Goal: Information Seeking & Learning: Understand process/instructions

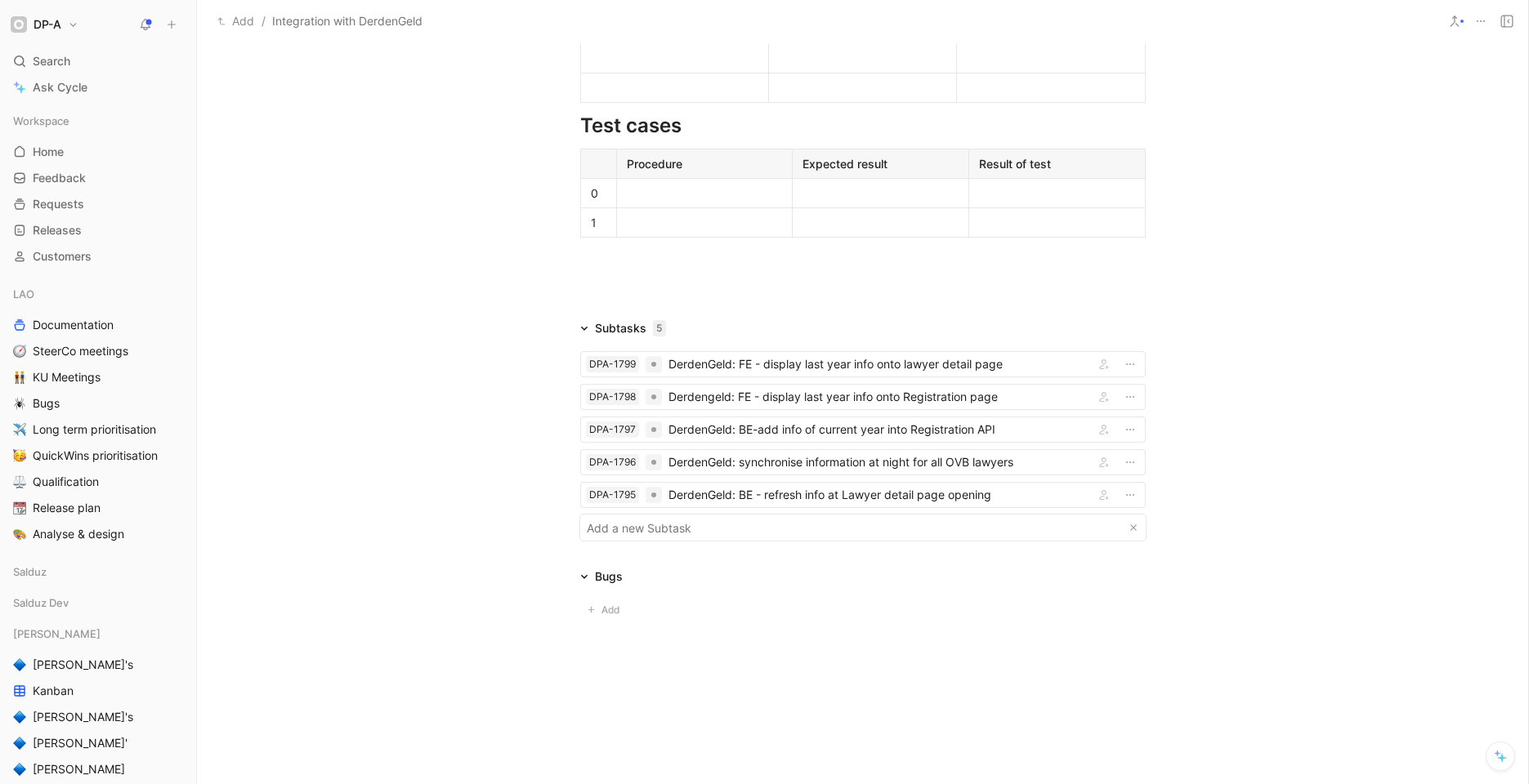
scroll to position [1097, 0]
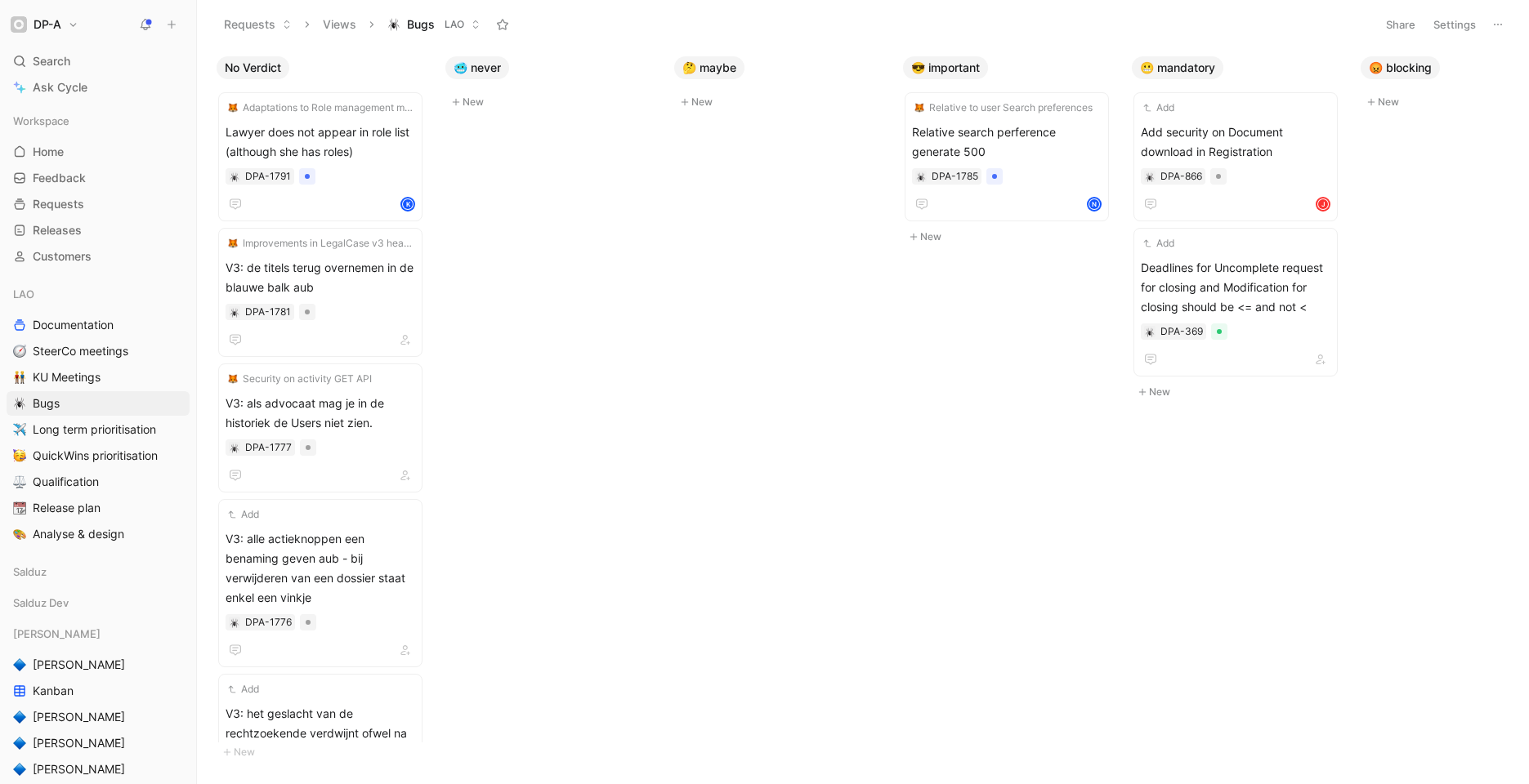
scroll to position [0, 287]
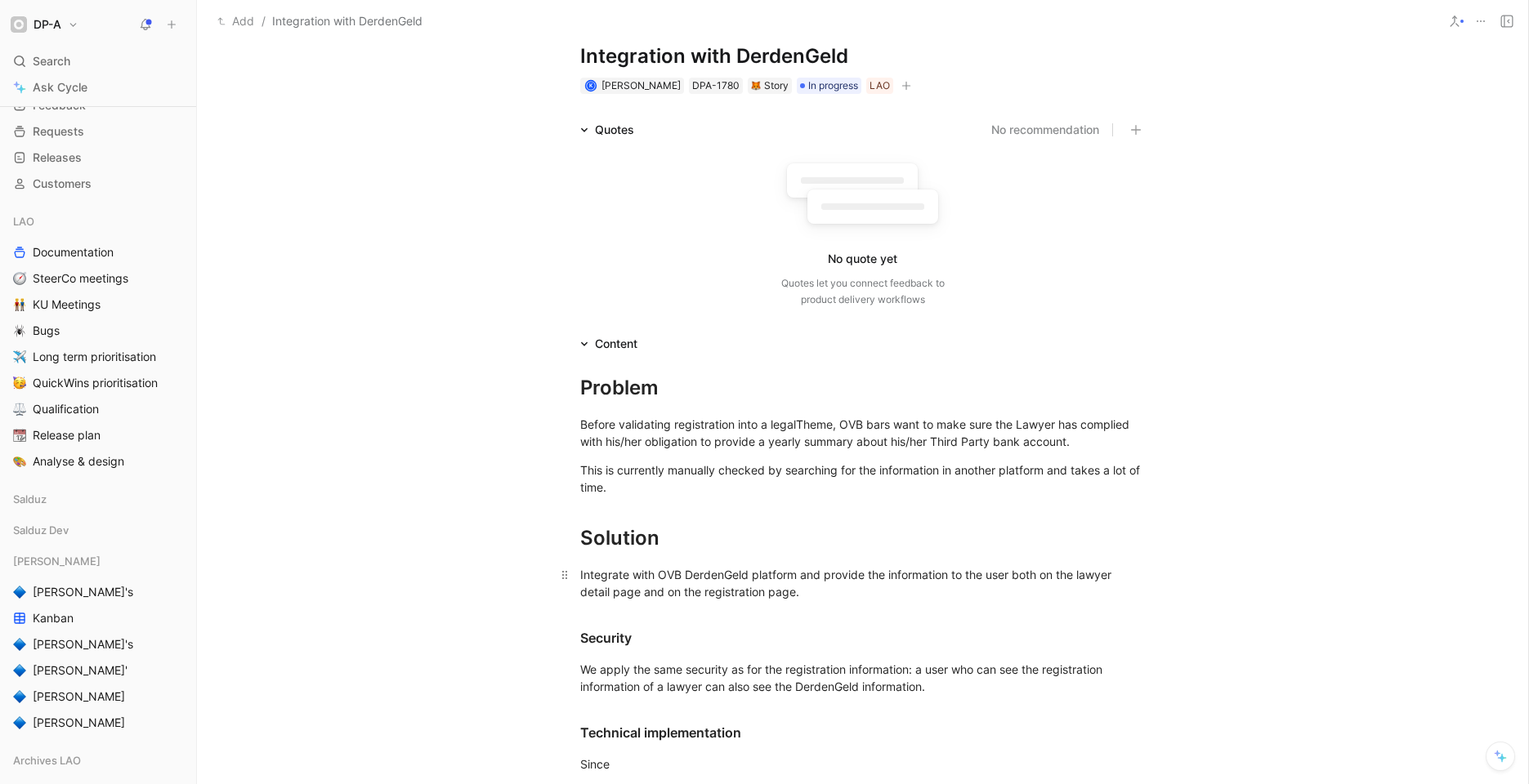
scroll to position [138, 0]
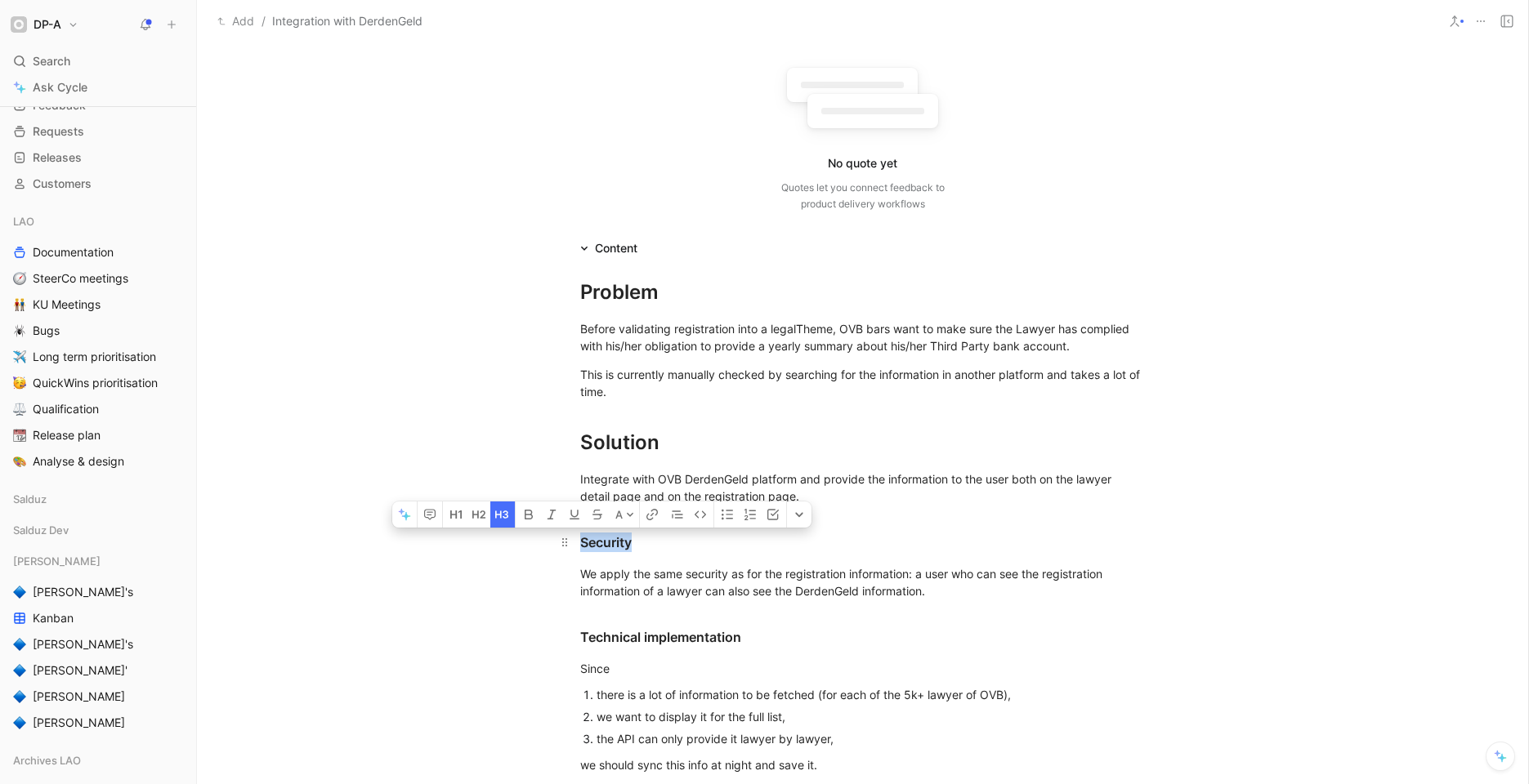
drag, startPoint x: 632, startPoint y: 546, endPoint x: 576, endPoint y: 538, distance: 56.6
click at [580, 538] on div "Security" at bounding box center [862, 542] width 565 height 19
copy div "Security"
click at [774, 549] on div "Security" at bounding box center [862, 542] width 565 height 19
click at [833, 499] on div "Integrate with OVB DerdenGeld platform and provide the information to the user …" at bounding box center [862, 487] width 565 height 34
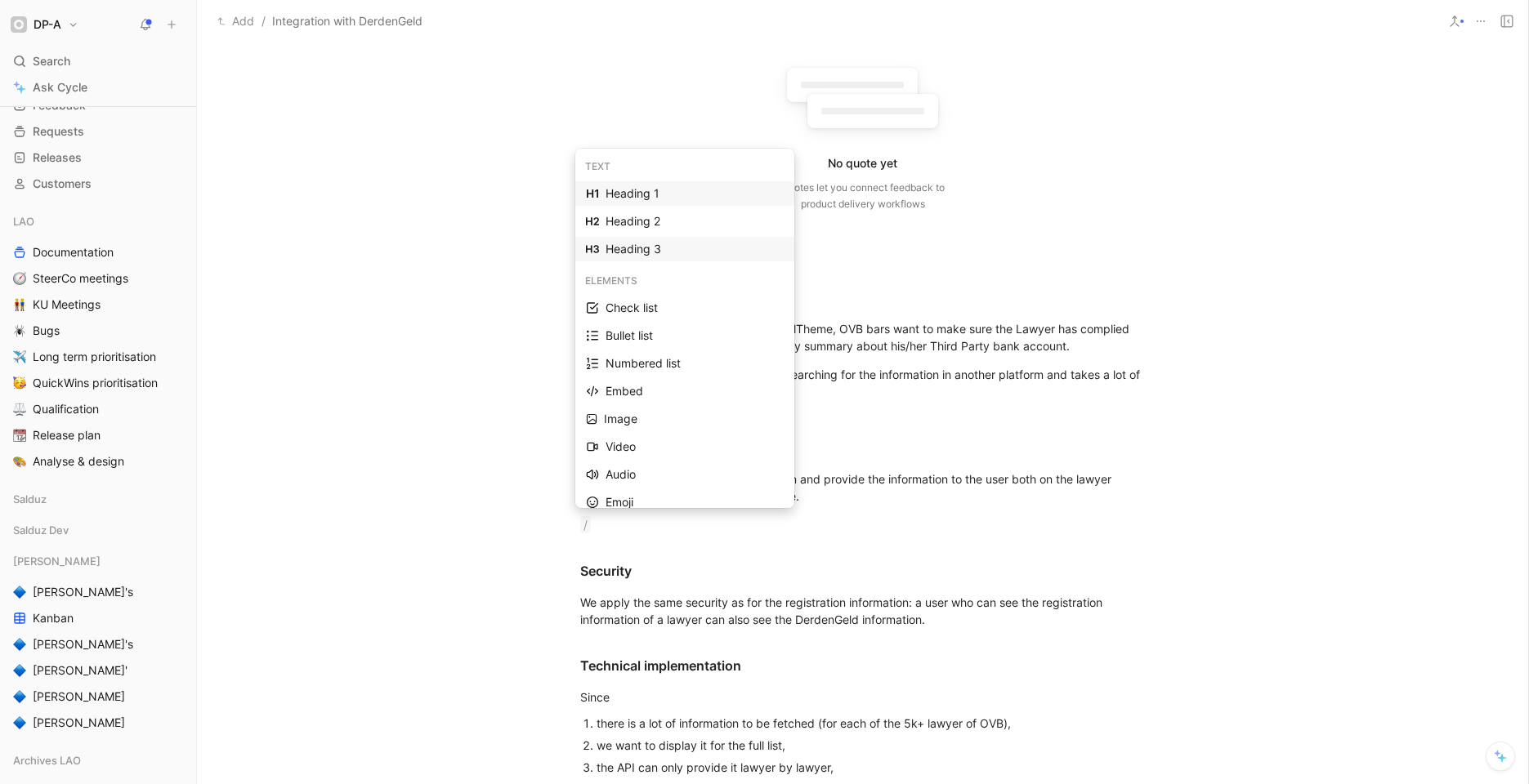
click at [649, 252] on div "Heading 3" at bounding box center [694, 249] width 178 height 19
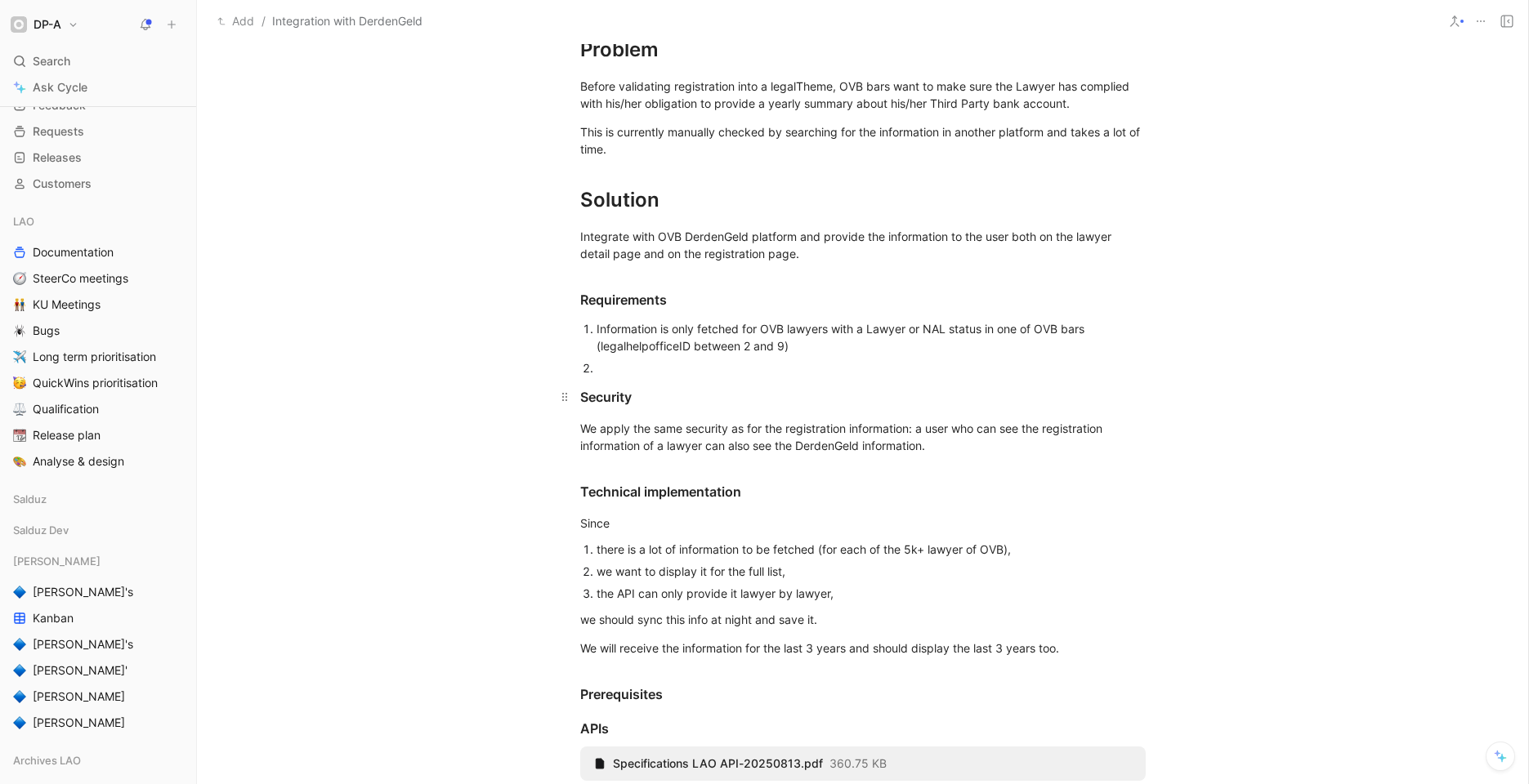
scroll to position [384, 0]
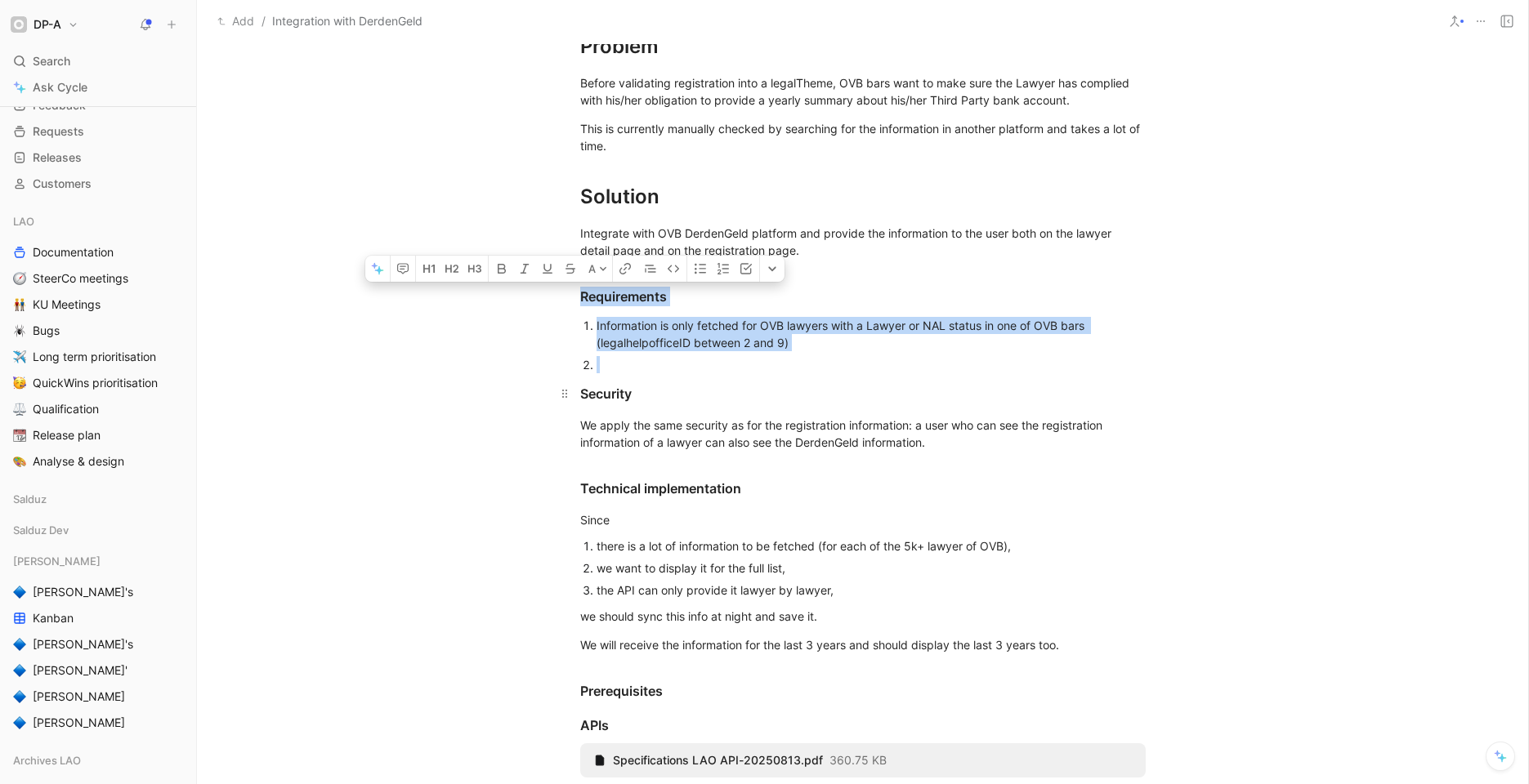
drag, startPoint x: 575, startPoint y: 297, endPoint x: 637, endPoint y: 379, distance: 102.8
click at [637, 379] on div "Problem Before validating registration into a legalTheme, OVB bars want to make…" at bounding box center [862, 550] width 1331 height 1076
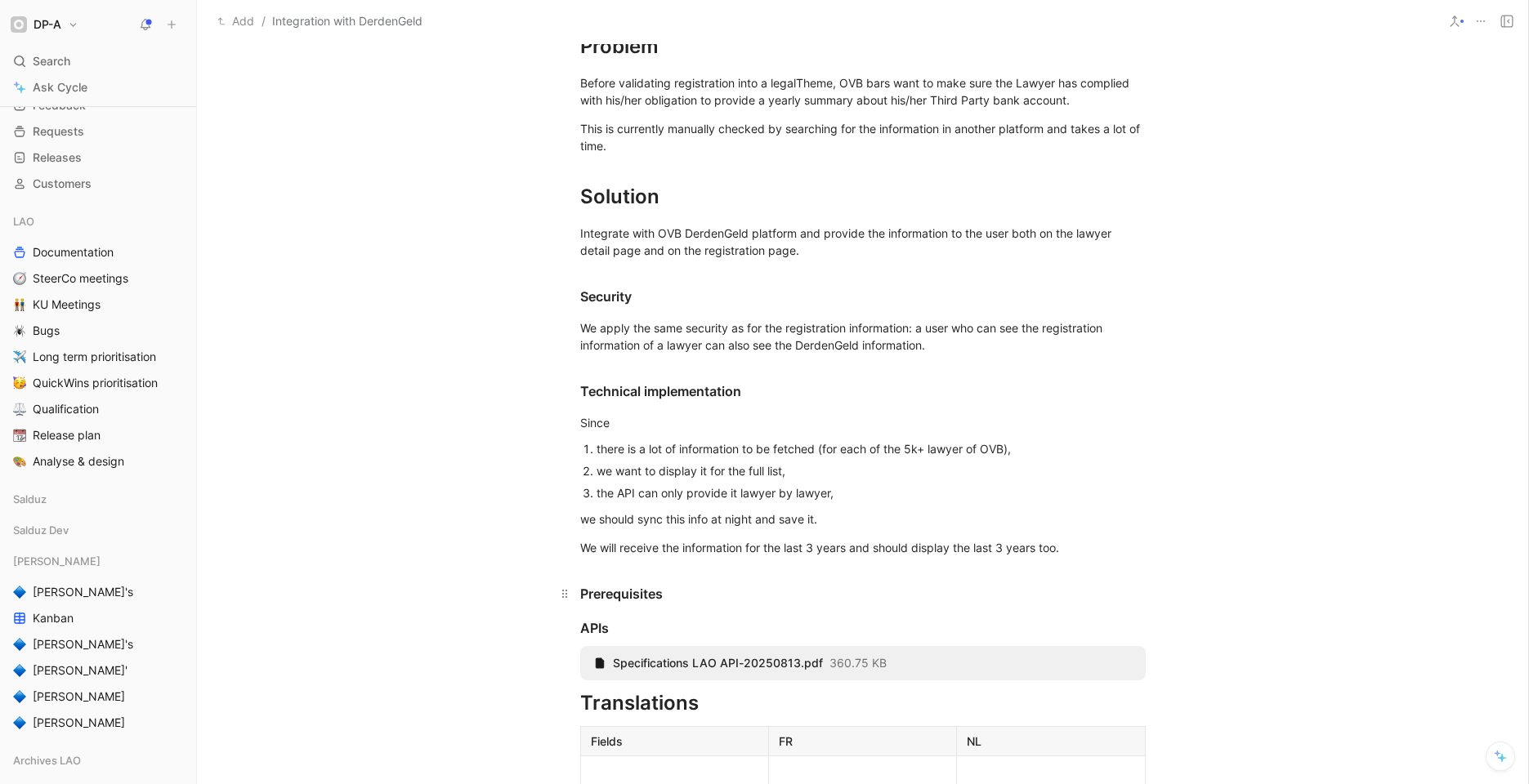
click at [576, 568] on h3 "Prerequisites" at bounding box center [863, 586] width 628 height 48
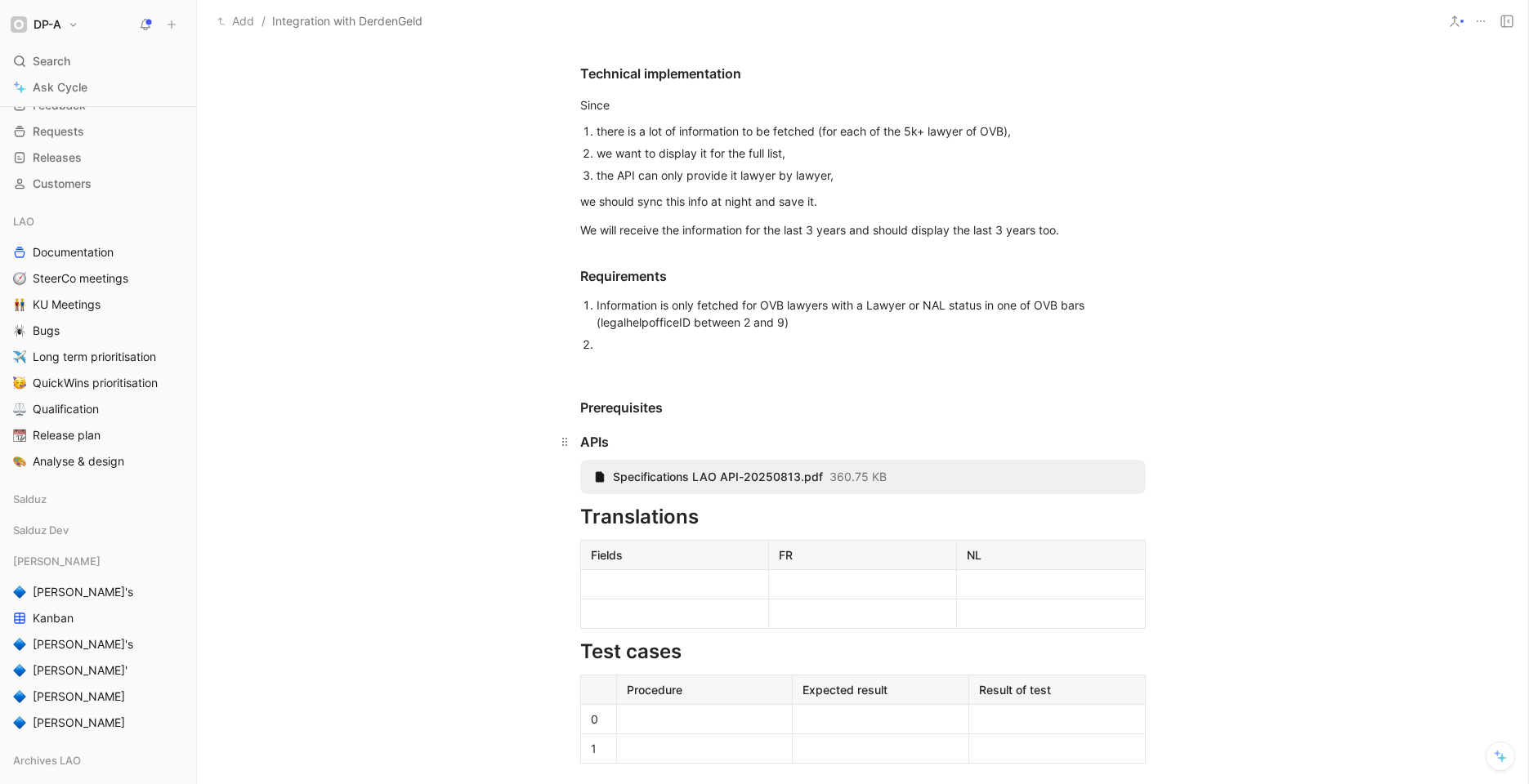
scroll to position [705, 0]
click at [673, 417] on h3 "Prerequisites" at bounding box center [863, 404] width 628 height 33
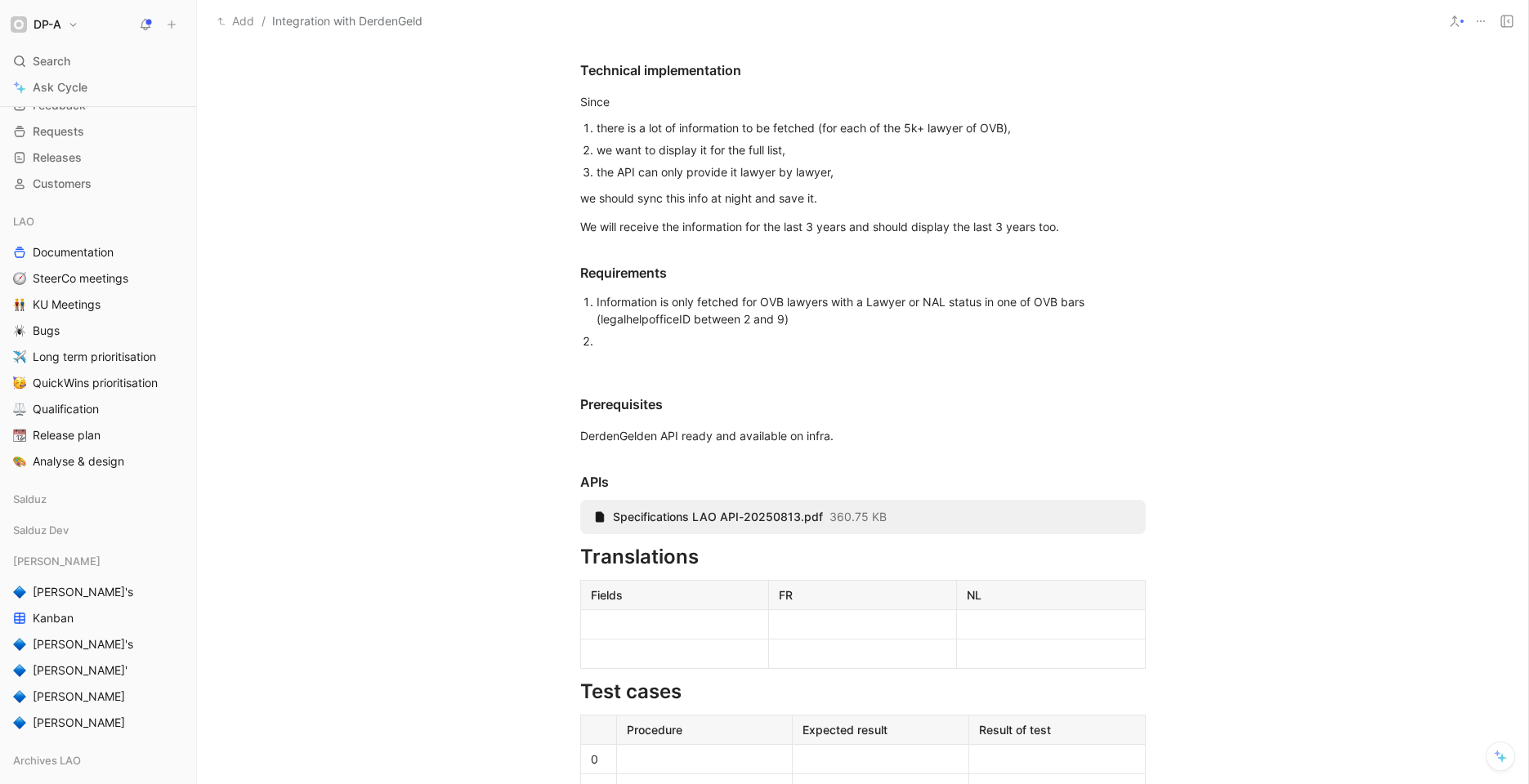
click at [673, 345] on div at bounding box center [871, 341] width 550 height 18
